Goal: Find specific page/section

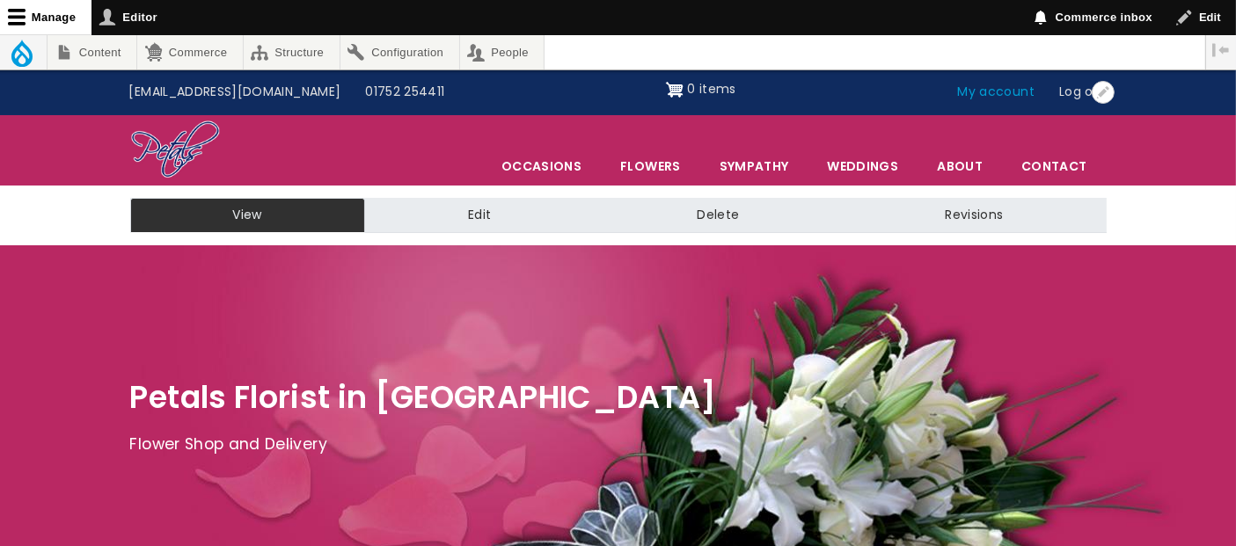
click at [995, 90] on link "My account" at bounding box center [996, 92] width 102 height 33
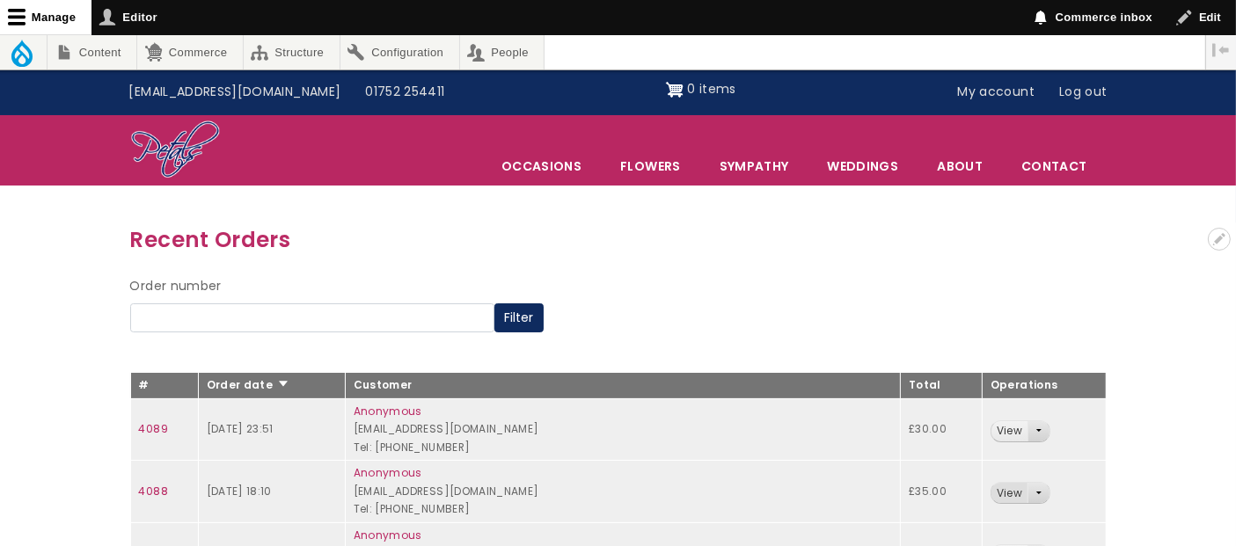
click at [1001, 495] on link "View" at bounding box center [1009, 493] width 36 height 20
click at [1008, 427] on link "View" at bounding box center [1009, 431] width 36 height 20
